Goal: Task Accomplishment & Management: Manage account settings

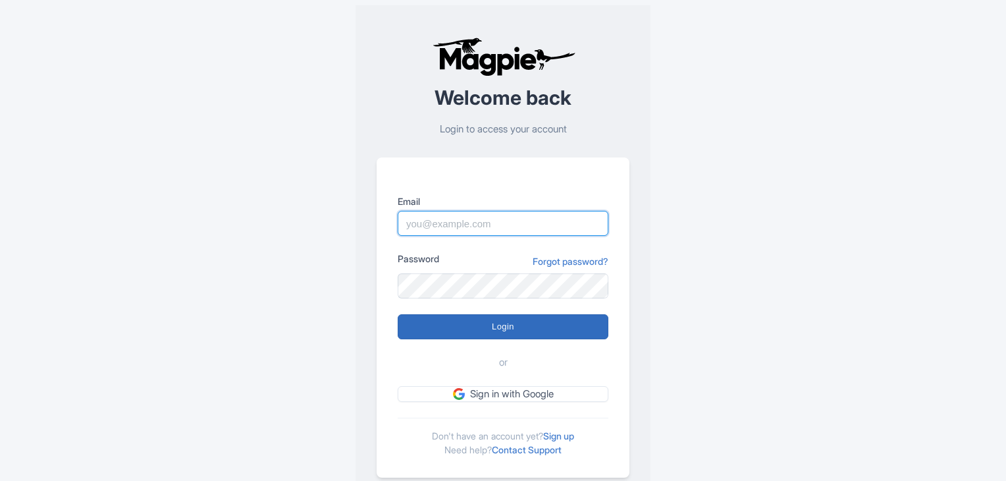
type input "support@malaysia-experience.com"
click at [494, 330] on input "Login" at bounding box center [503, 326] width 211 height 25
type input "Logging in..."
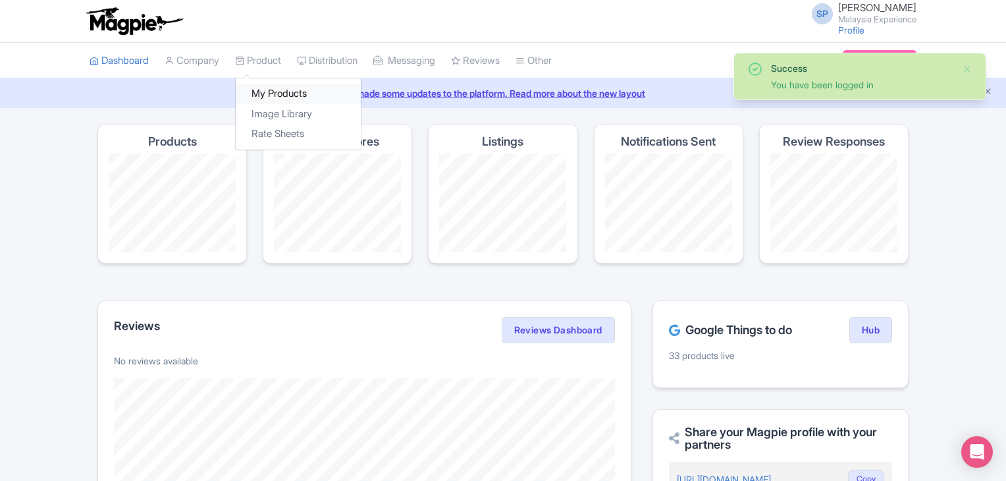
click at [277, 99] on link "My Products" at bounding box center [298, 94] width 125 height 20
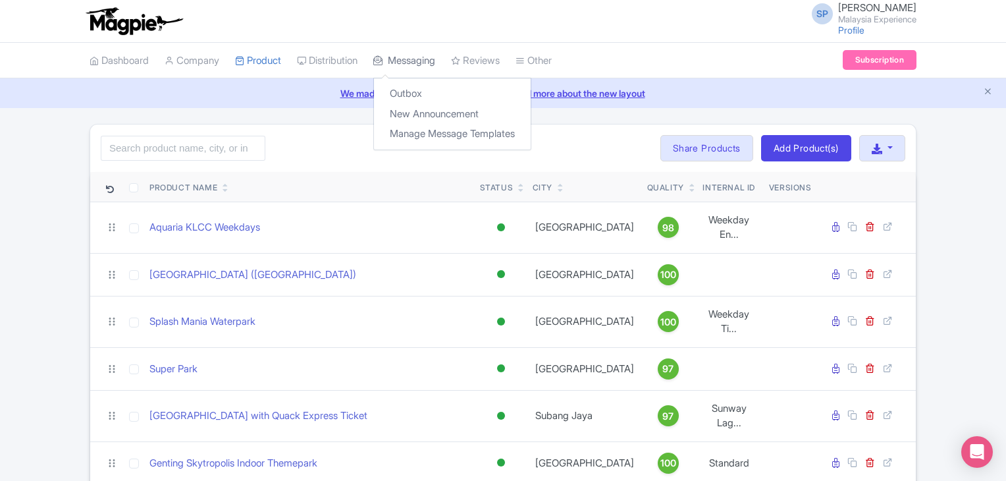
drag, startPoint x: 402, startPoint y: 197, endPoint x: 410, endPoint y: 63, distance: 134.6
click at [394, 84] on link "Outbox" at bounding box center [452, 94] width 157 height 20
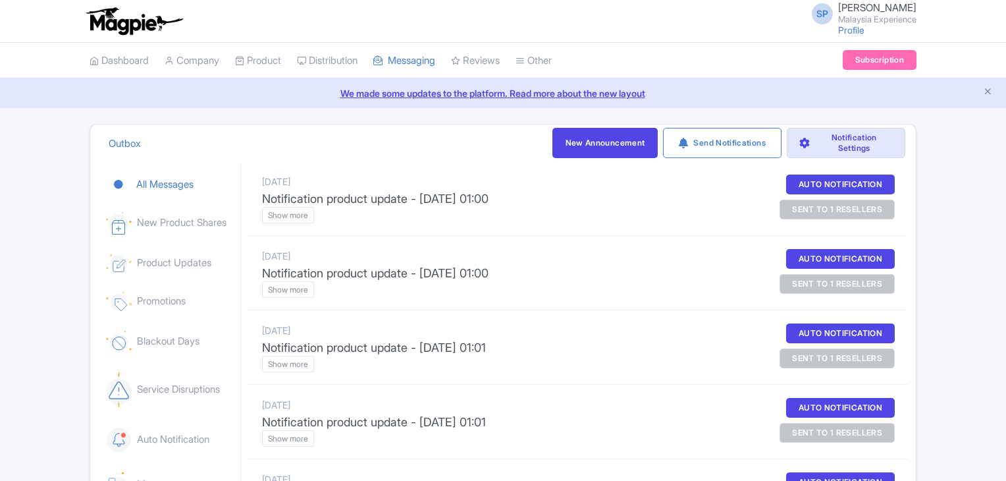
click at [394, 83] on div "We made some updates to the platform. Read more about the new layout" at bounding box center [503, 93] width 1006 height 30
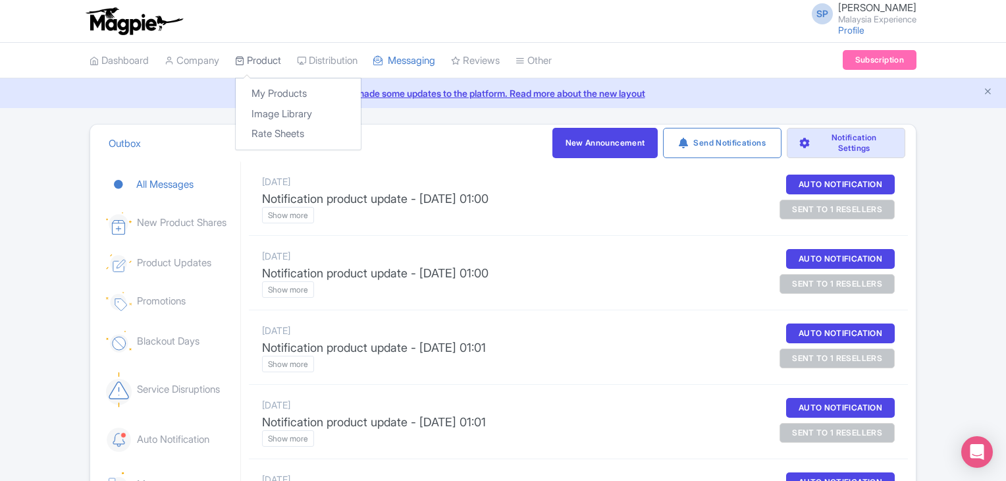
click at [265, 68] on link "Product" at bounding box center [258, 61] width 46 height 36
drag, startPoint x: 274, startPoint y: 103, endPoint x: 275, endPoint y: 96, distance: 7.4
click at [274, 103] on div "My Products Image Library Rate Sheets" at bounding box center [298, 114] width 126 height 72
click at [275, 93] on link "My Products" at bounding box center [298, 94] width 125 height 20
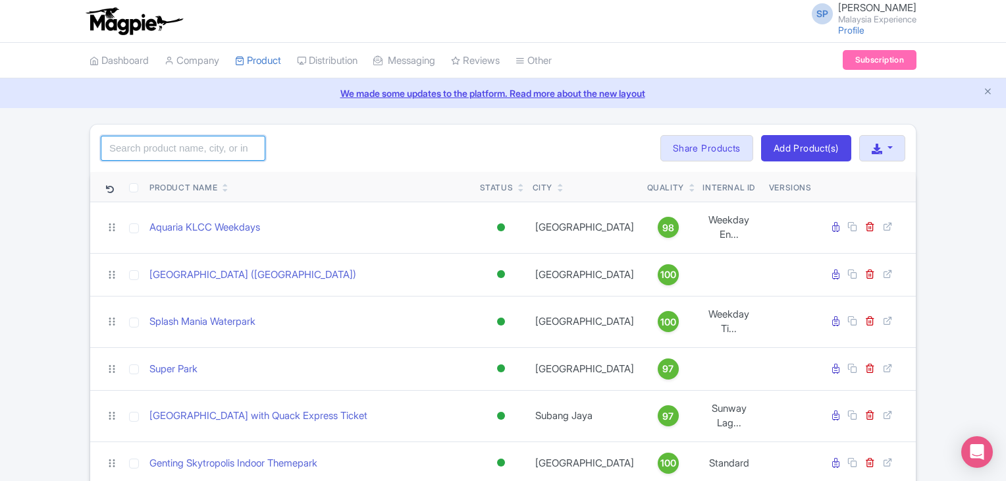
drag, startPoint x: 221, startPoint y: 144, endPoint x: 213, endPoint y: 159, distance: 17.4
click at [219, 146] on input "search" at bounding box center [183, 148] width 165 height 25
click at [157, 148] on input "search" at bounding box center [183, 148] width 165 height 25
type input "splash"
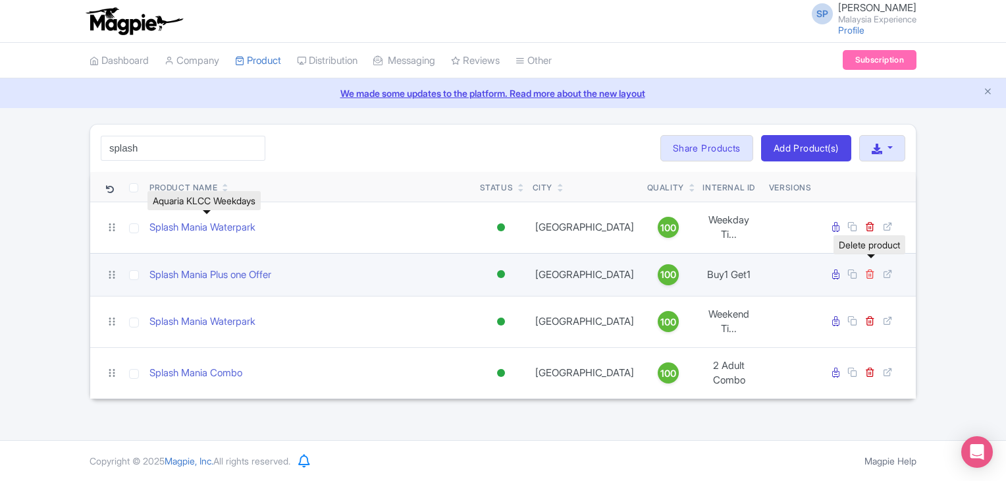
click at [872, 269] on icon at bounding box center [870, 274] width 10 height 10
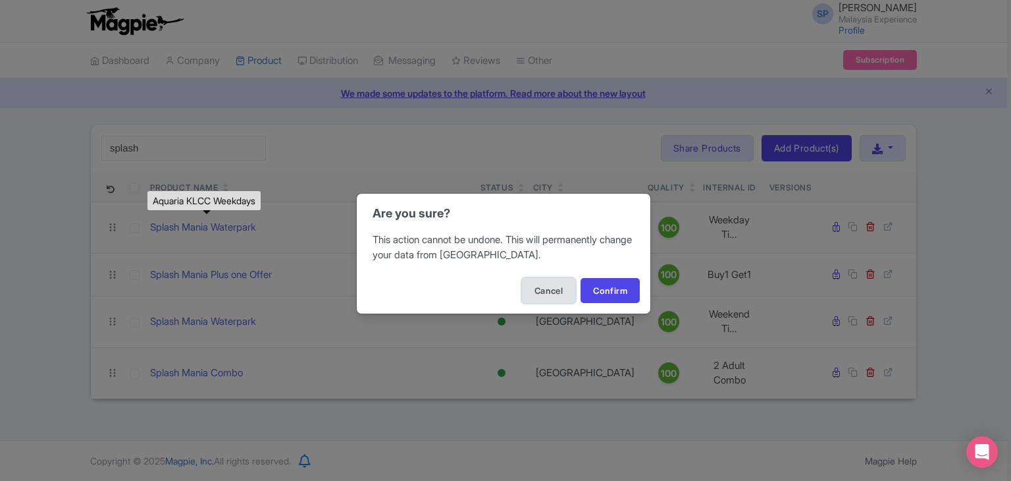
click at [545, 294] on button "Cancel" at bounding box center [548, 290] width 53 height 25
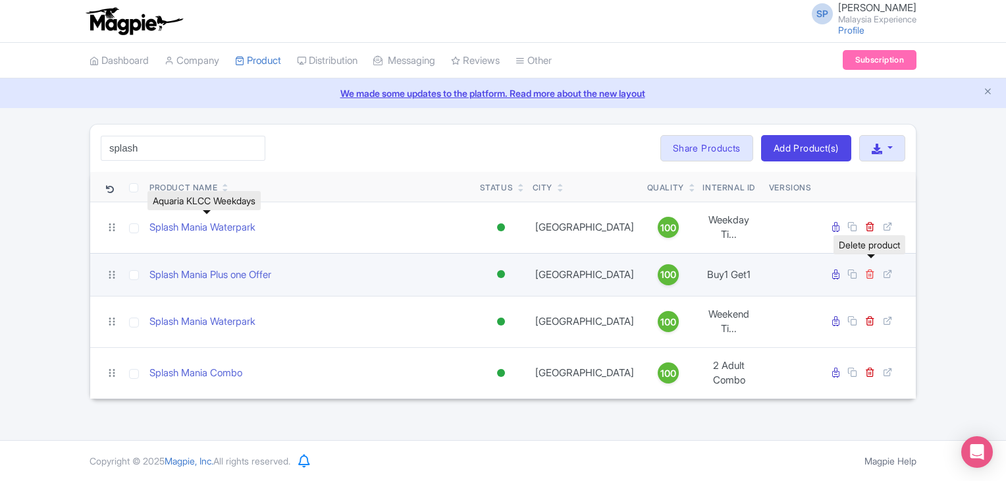
click at [873, 269] on icon at bounding box center [870, 274] width 10 height 10
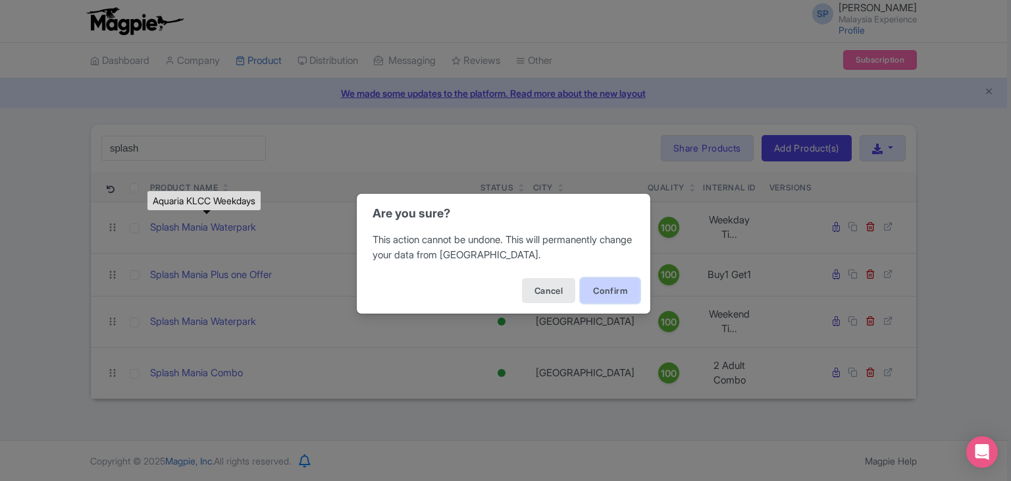
click at [609, 285] on button "Confirm" at bounding box center [610, 290] width 59 height 25
click at [618, 301] on button "Confirm" at bounding box center [610, 290] width 59 height 25
click at [618, 302] on button "Confirm" at bounding box center [610, 290] width 59 height 25
click at [601, 285] on button "Confirm" at bounding box center [610, 290] width 59 height 25
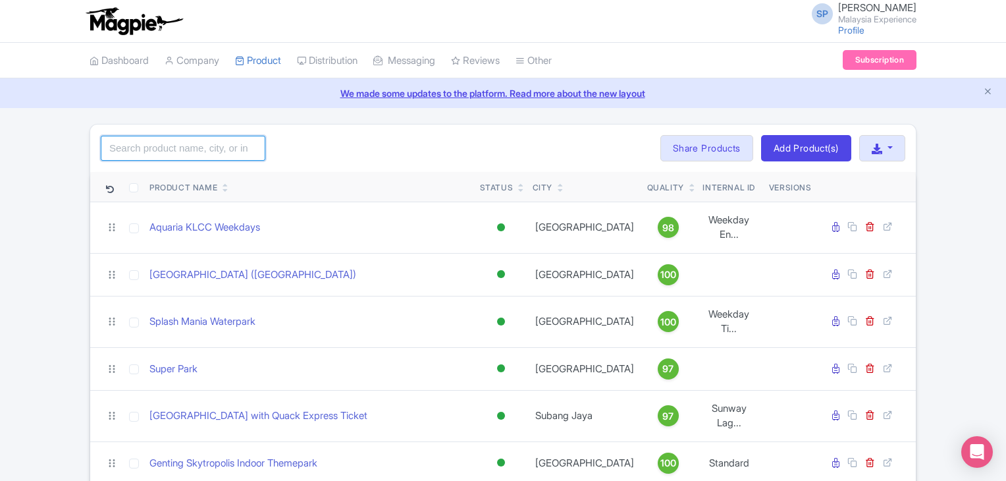
click at [203, 147] on input "search" at bounding box center [183, 148] width 165 height 25
type input "splash"
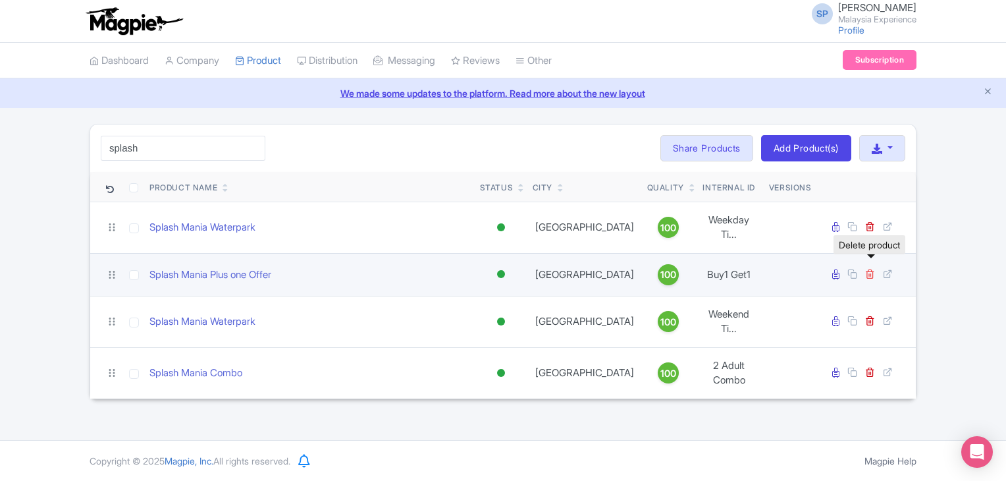
click at [871, 269] on icon at bounding box center [870, 274] width 10 height 10
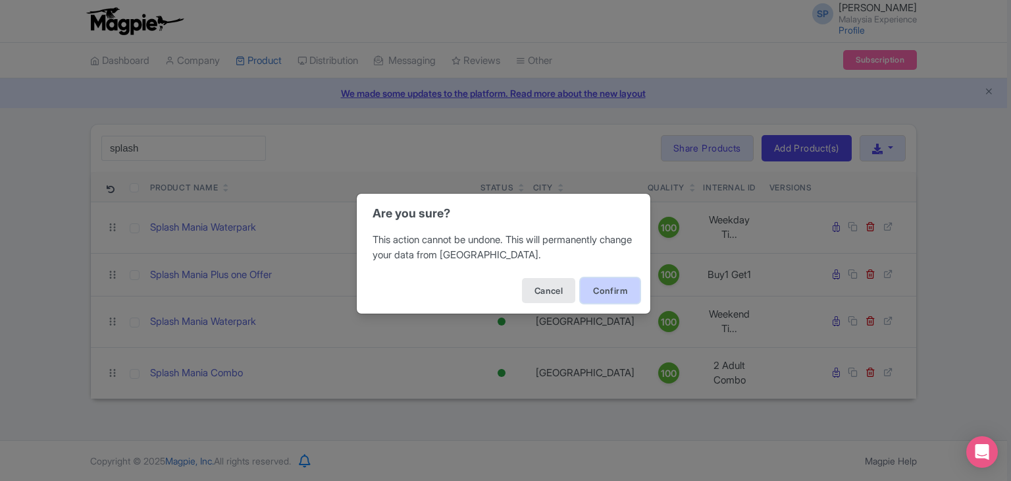
click at [624, 282] on button "Confirm" at bounding box center [610, 290] width 59 height 25
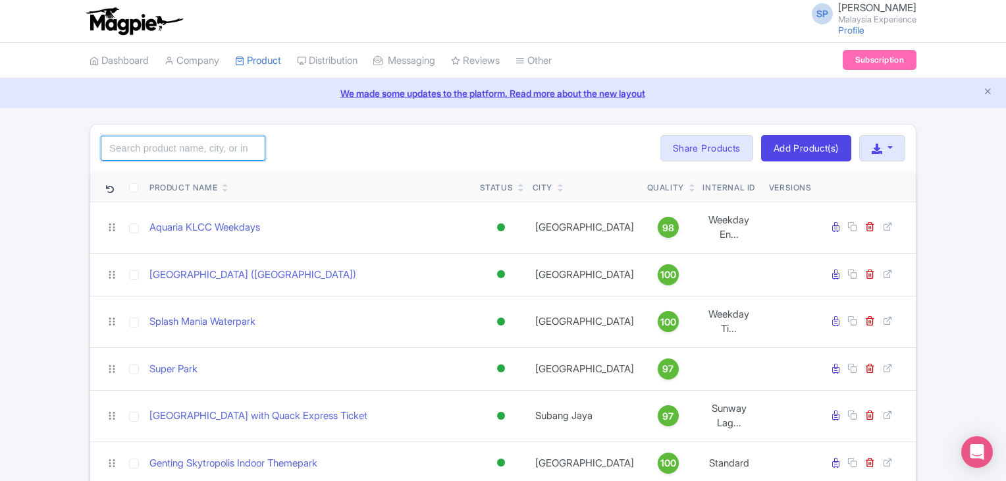
click at [171, 155] on input "search" at bounding box center [183, 148] width 165 height 25
type input "splash"
